Goal: Check status

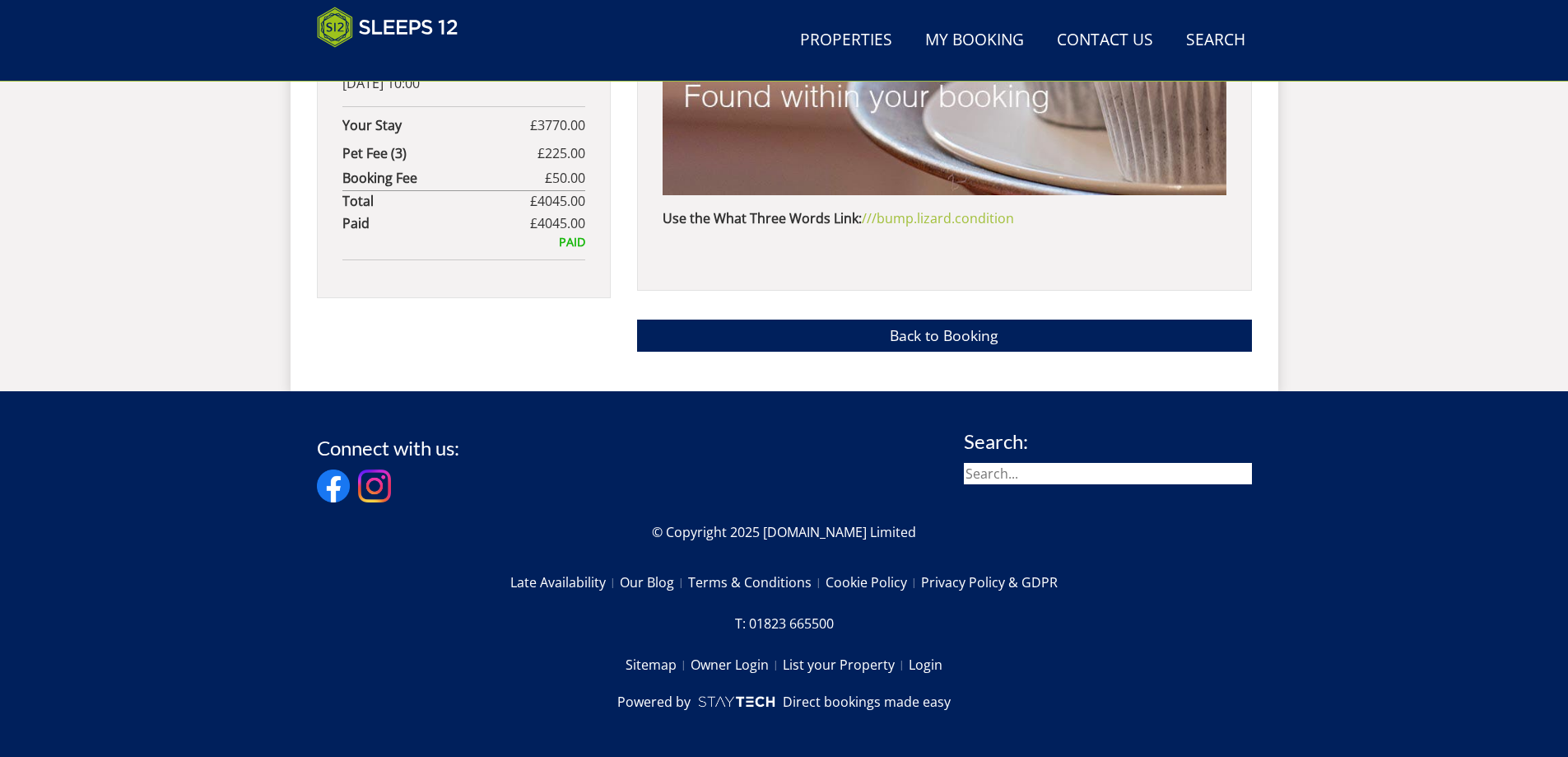
scroll to position [1234, 0]
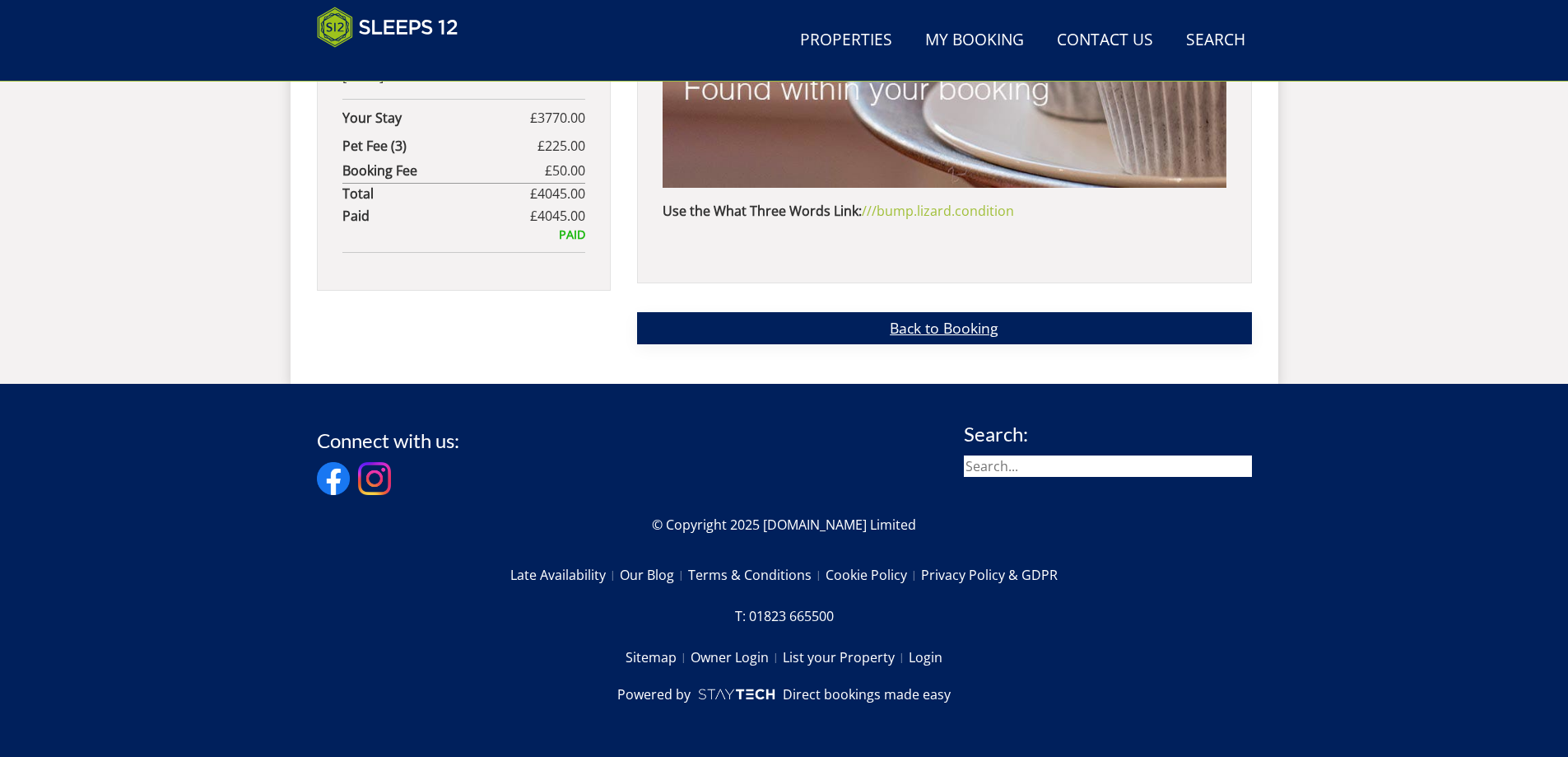
click at [931, 330] on link "Back to Booking" at bounding box center [944, 328] width 615 height 32
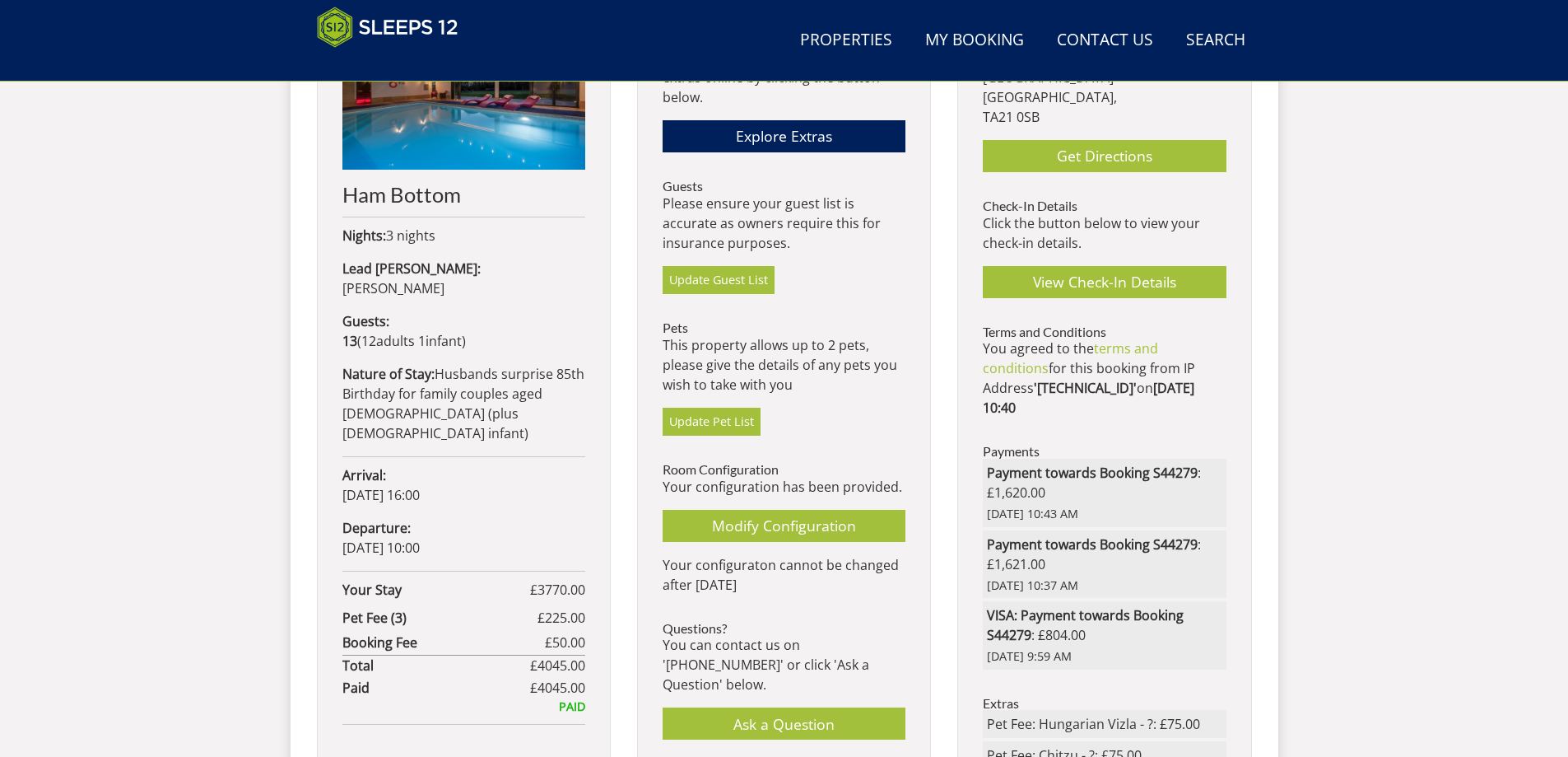
scroll to position [763, 0]
click at [1129, 265] on link "View Check-In Details" at bounding box center [1104, 281] width 243 height 32
